Goal: Task Accomplishment & Management: Manage account settings

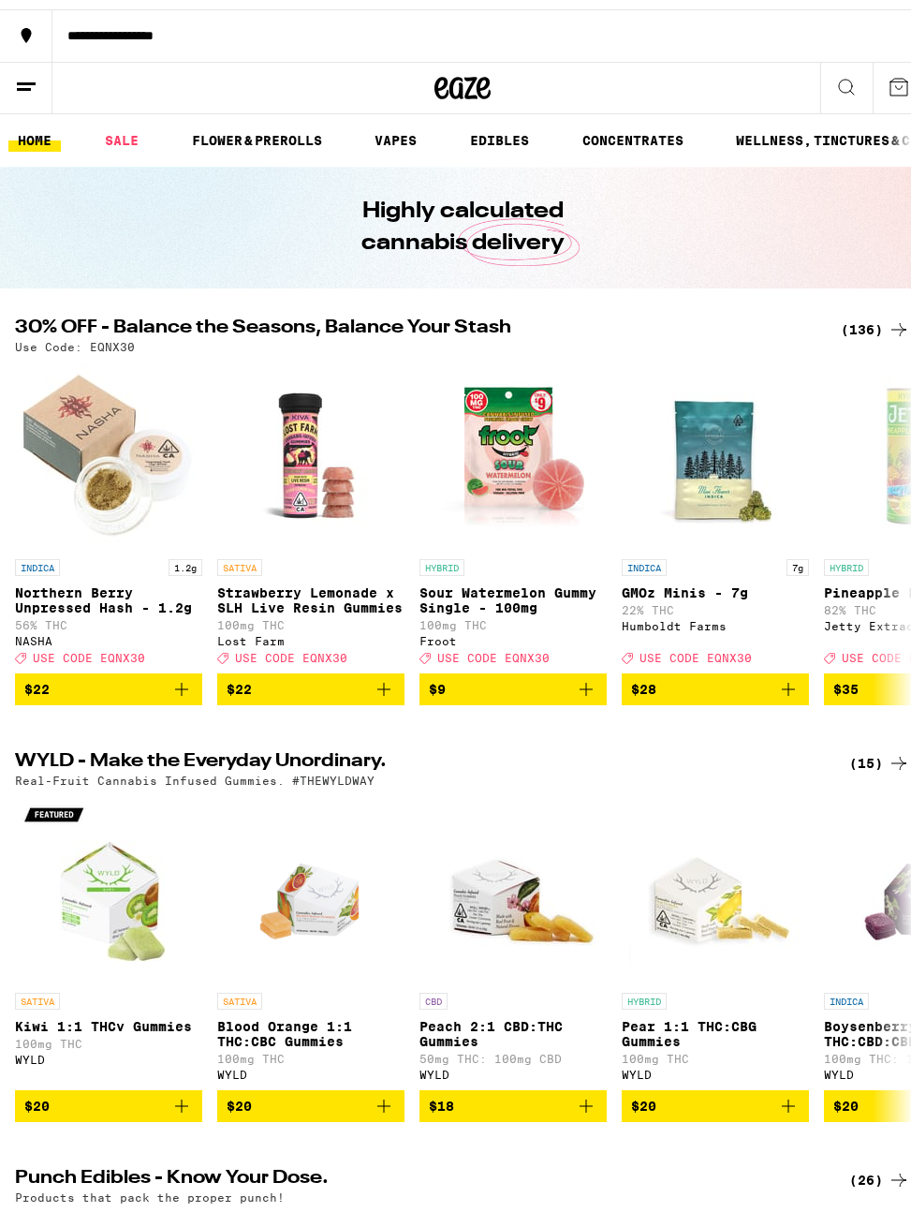
click at [27, 91] on button at bounding box center [26, 79] width 52 height 52
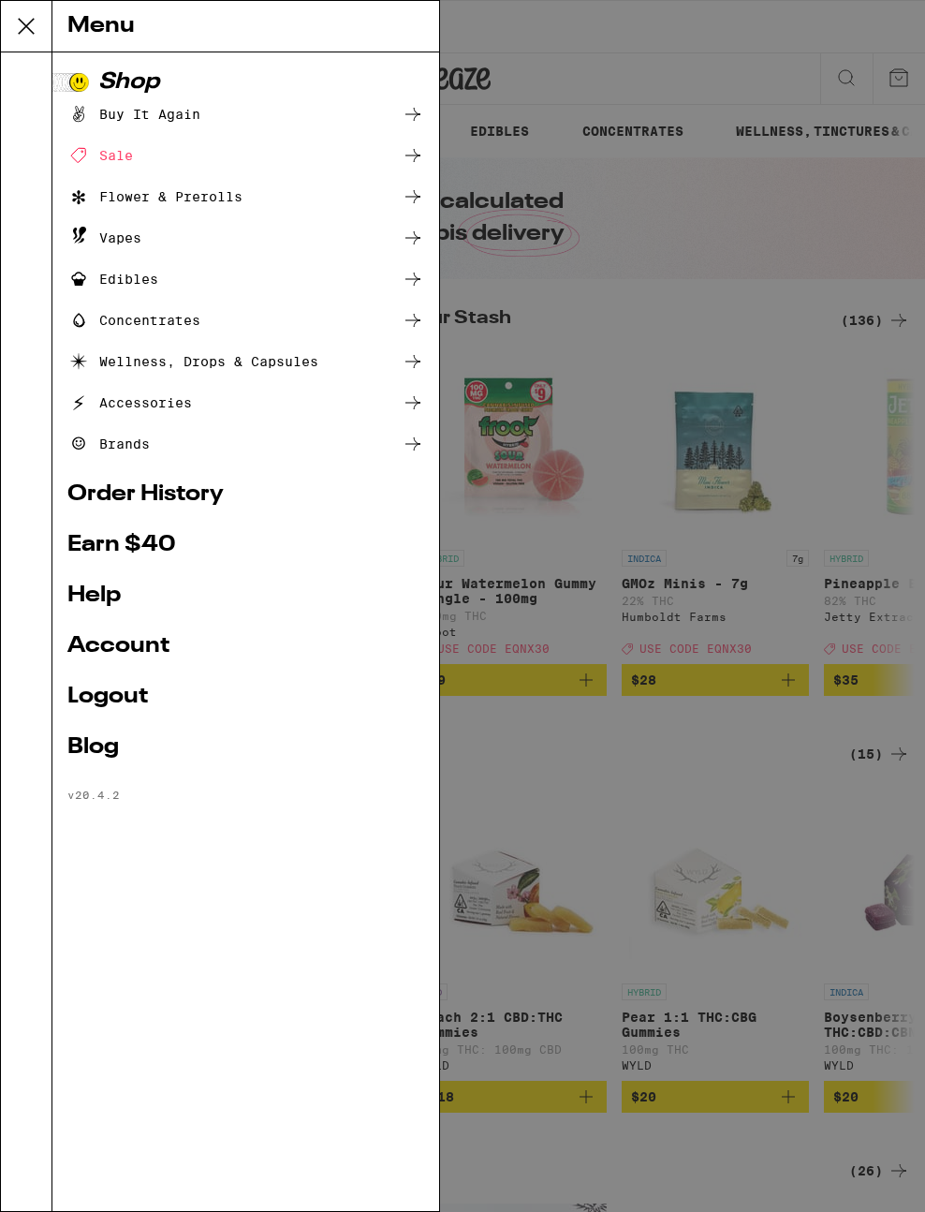
click at [121, 651] on link "Account" at bounding box center [245, 646] width 357 height 22
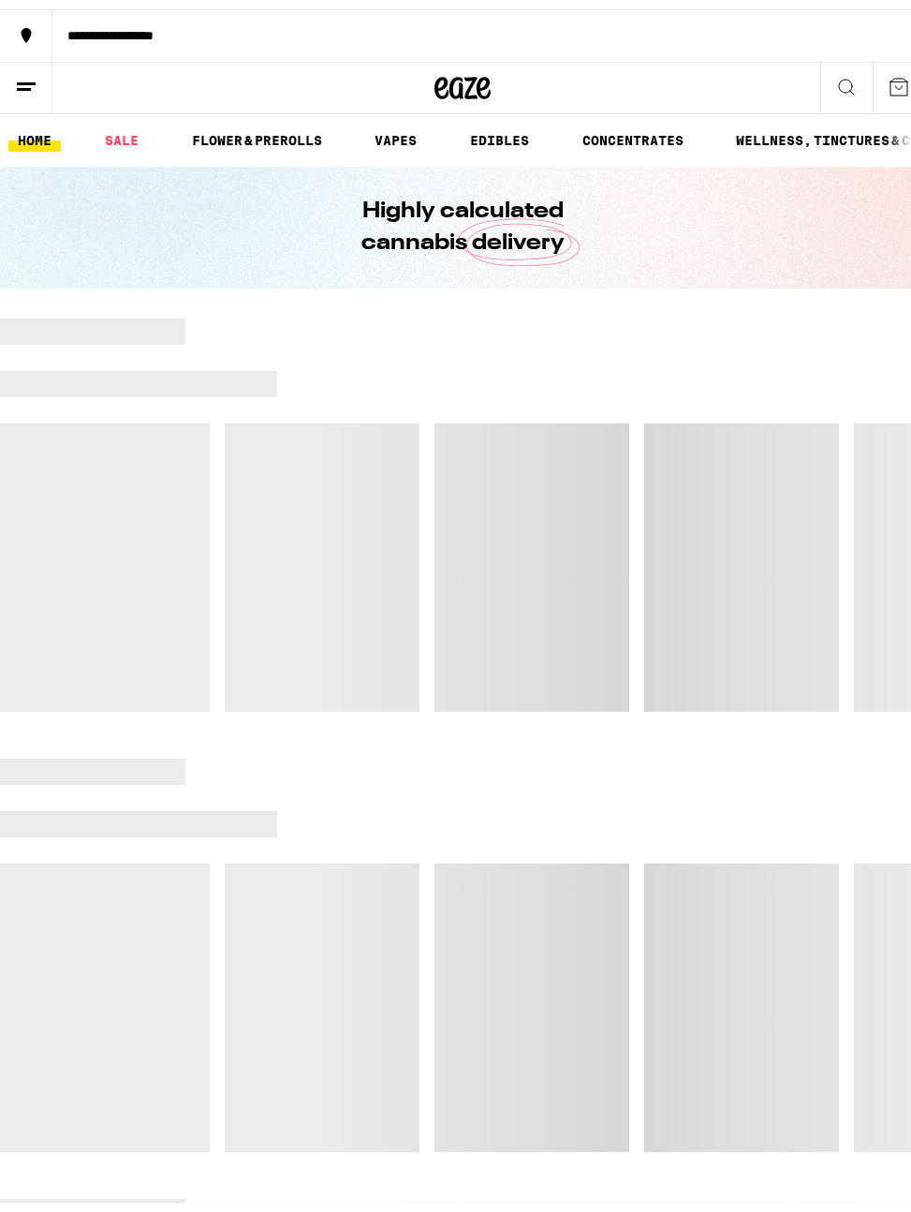
click at [25, 80] on line at bounding box center [24, 80] width 14 height 0
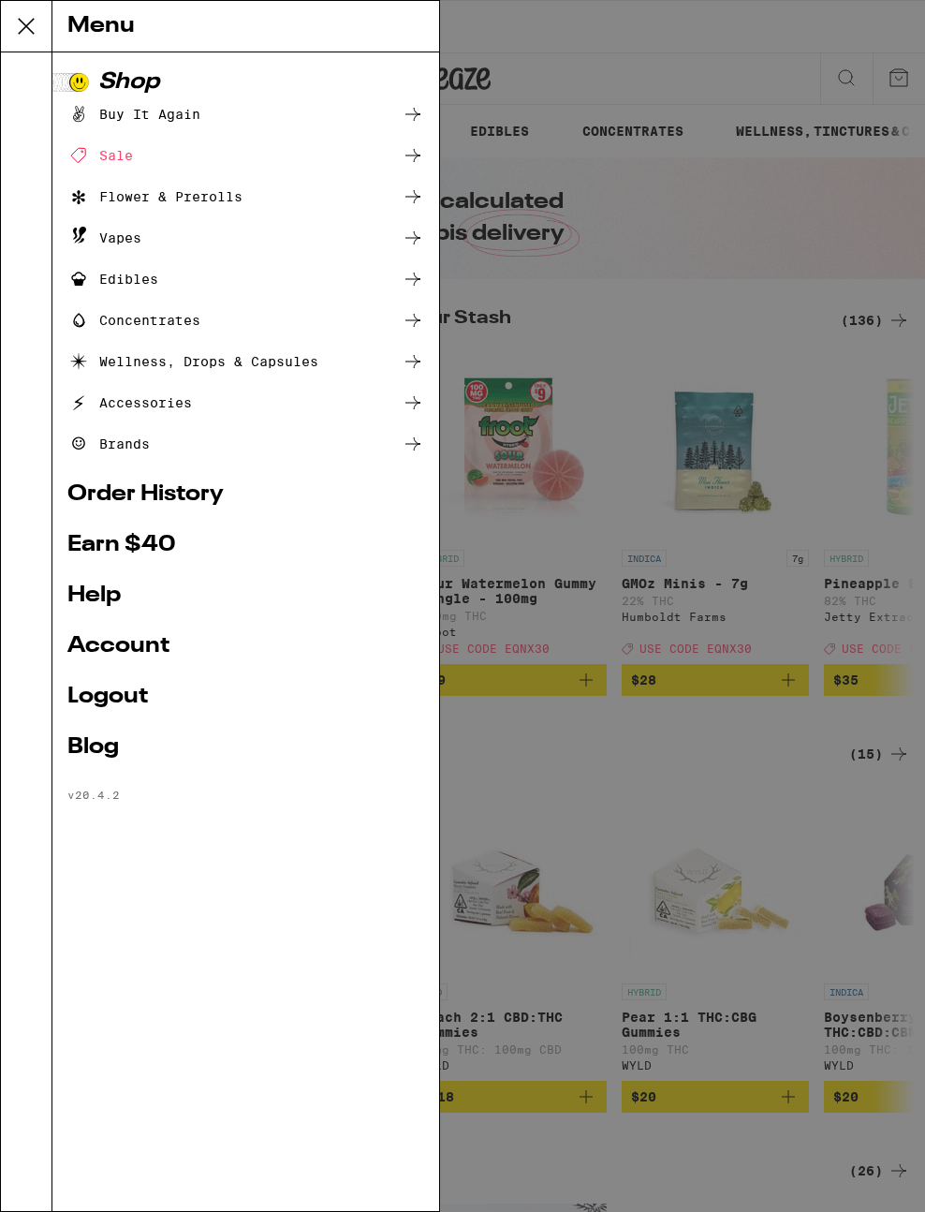
click at [125, 704] on link "Logout" at bounding box center [245, 697] width 357 height 22
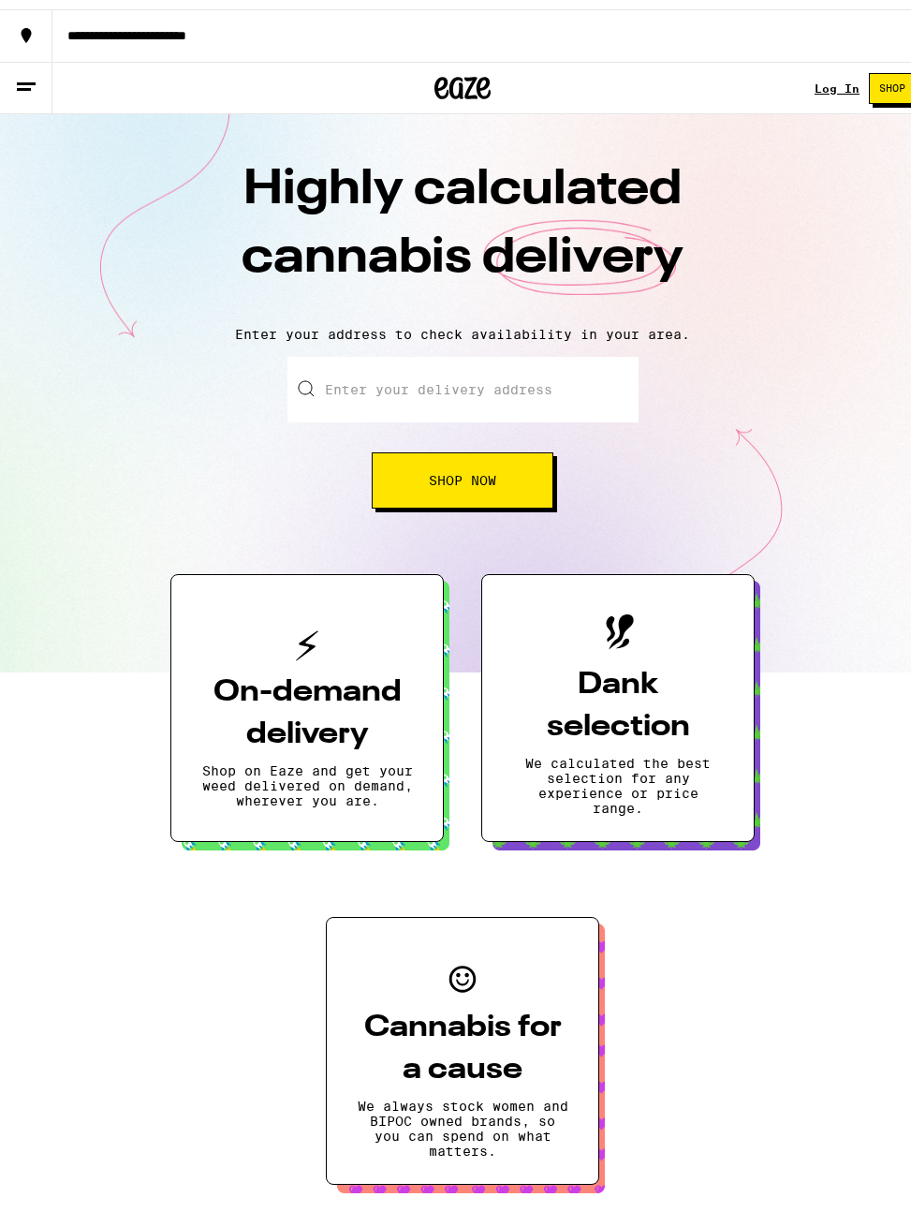
click at [834, 77] on link "Log In" at bounding box center [837, 79] width 45 height 12
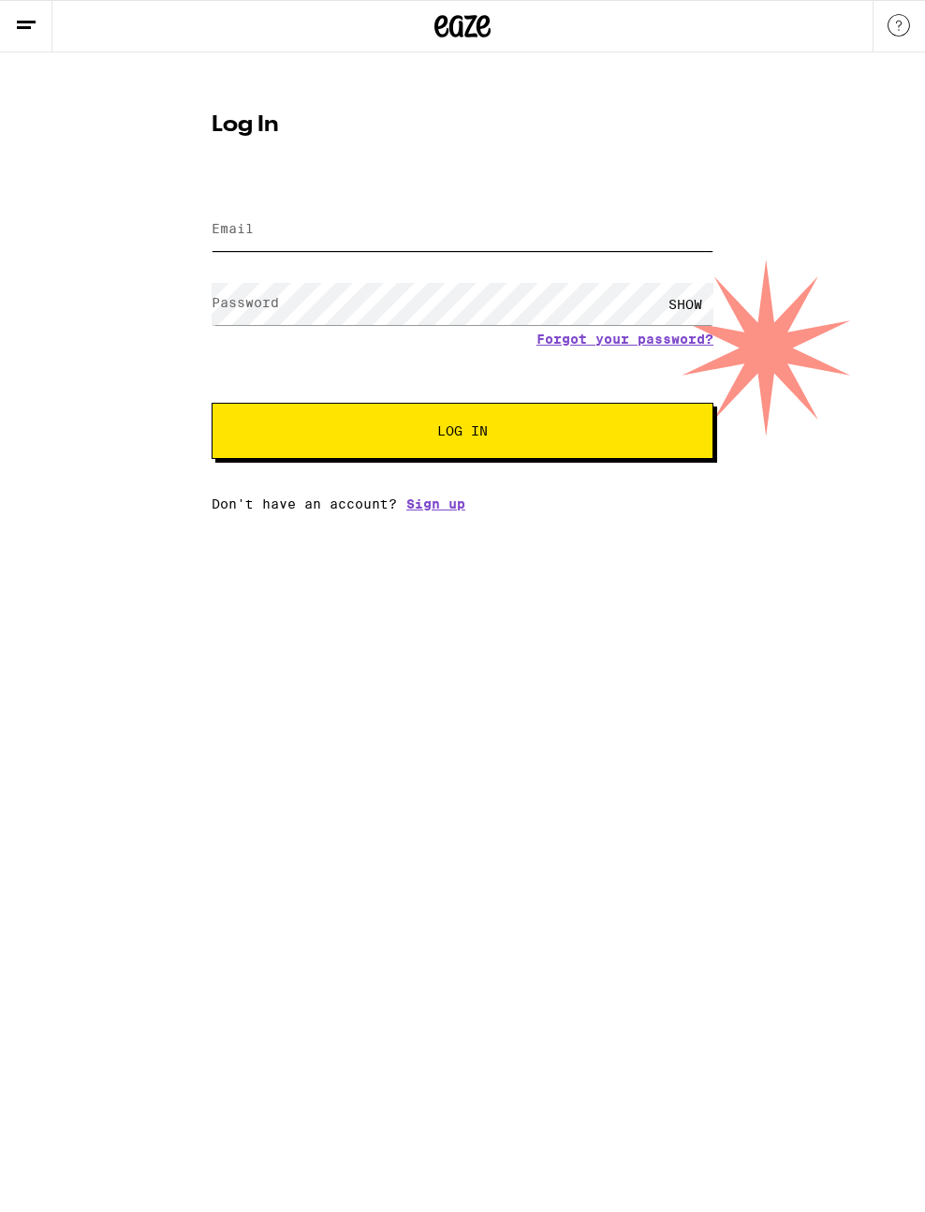
click at [415, 239] on input "Email" at bounding box center [463, 230] width 502 height 42
type input "[PERSON_NAME][EMAIL_ADDRESS][DOMAIN_NAME]"
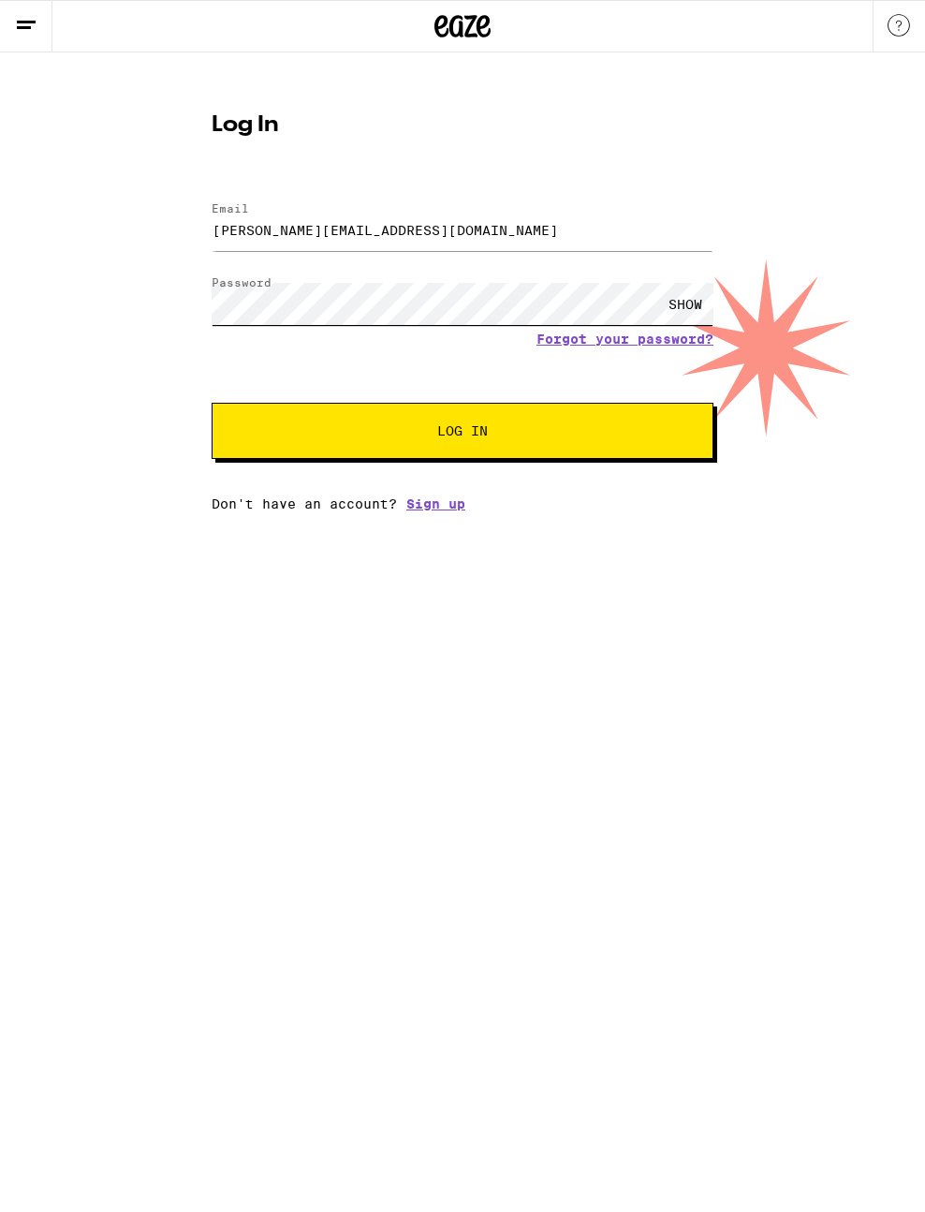
click at [212, 403] on button "Log In" at bounding box center [463, 431] width 502 height 56
